Goal: Find specific page/section: Find specific page/section

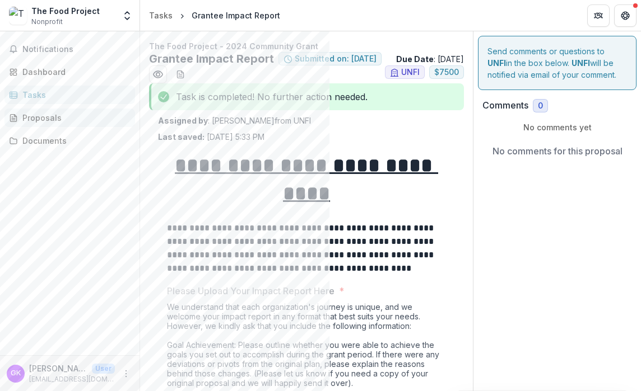
click at [34, 123] on div "Proposals" at bounding box center [74, 118] width 104 height 12
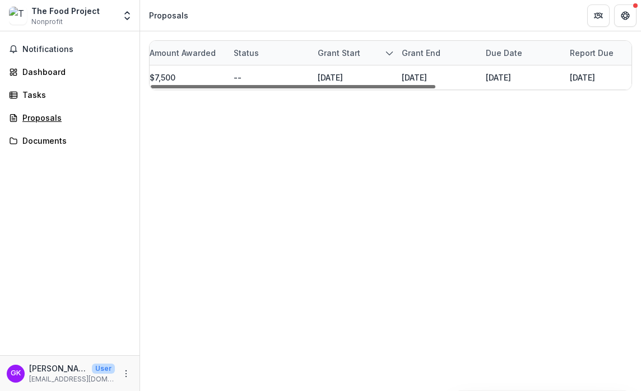
scroll to position [0, 330]
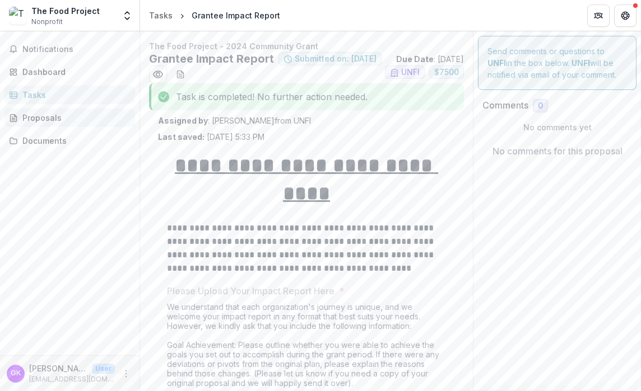
click at [44, 114] on div "Proposals" at bounding box center [74, 118] width 104 height 12
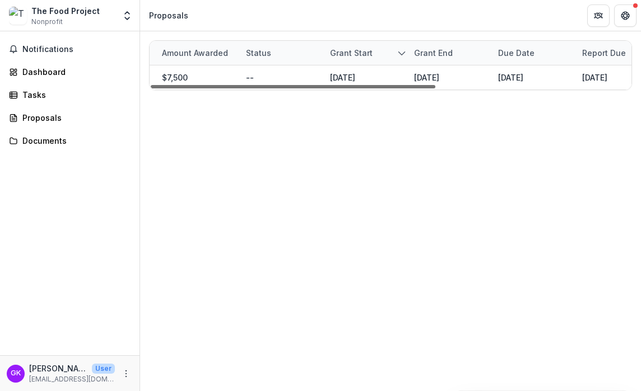
scroll to position [0, 309]
drag, startPoint x: 336, startPoint y: 84, endPoint x: 518, endPoint y: 94, distance: 182.2
click at [435, 88] on div at bounding box center [293, 86] width 284 height 3
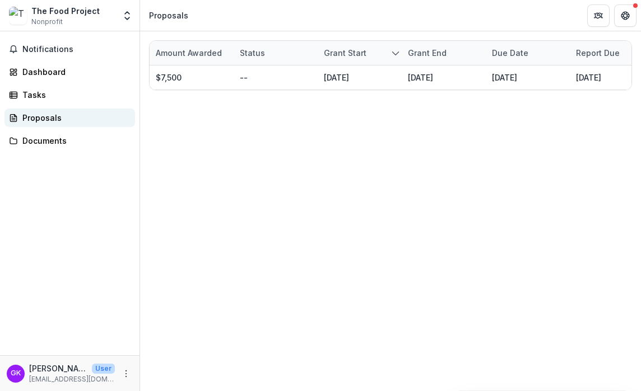
click at [35, 122] on div "Proposals" at bounding box center [74, 118] width 104 height 12
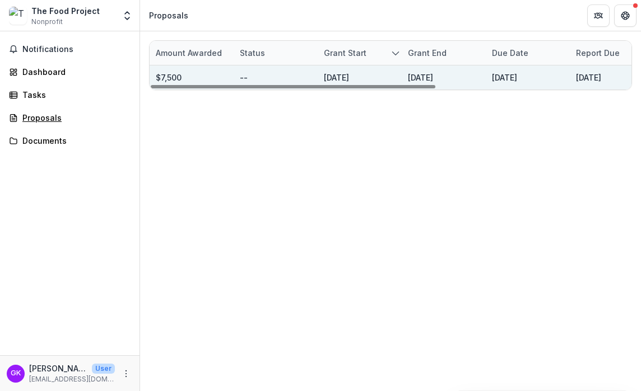
scroll to position [0, 0]
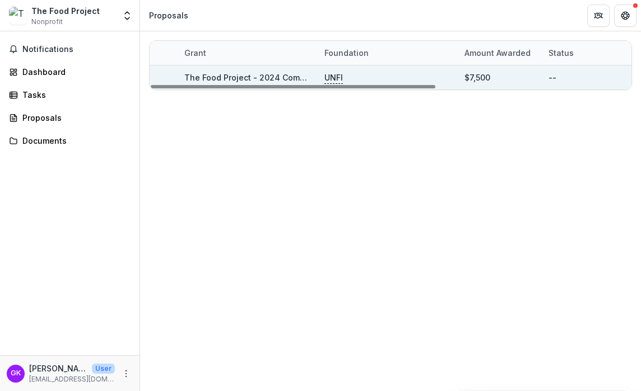
click at [209, 69] on div "The Food Project - 2024 Community Grant" at bounding box center [247, 78] width 127 height 24
click at [208, 78] on link "The Food Project - 2024 Community Grant" at bounding box center [267, 78] width 166 height 10
